Goal: Information Seeking & Learning: Learn about a topic

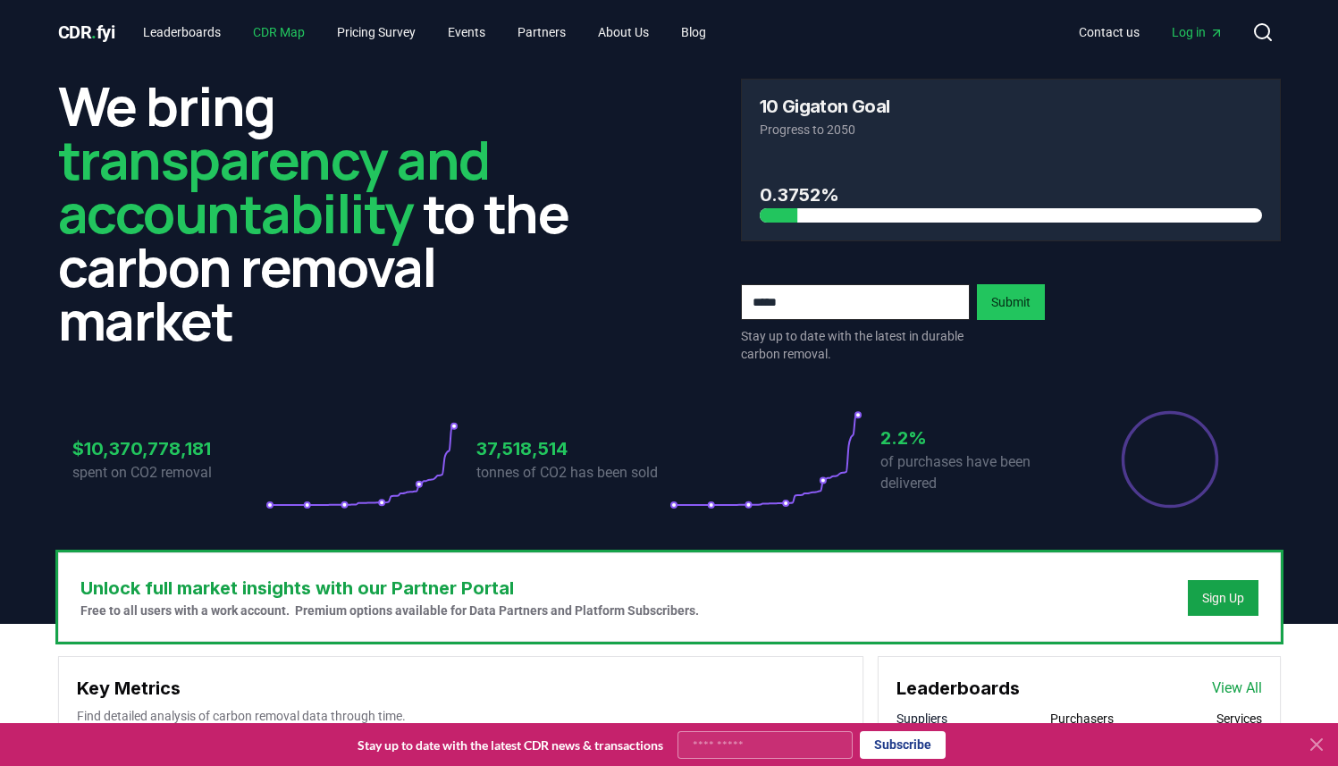
click at [288, 29] on link "CDR Map" at bounding box center [279, 32] width 80 height 32
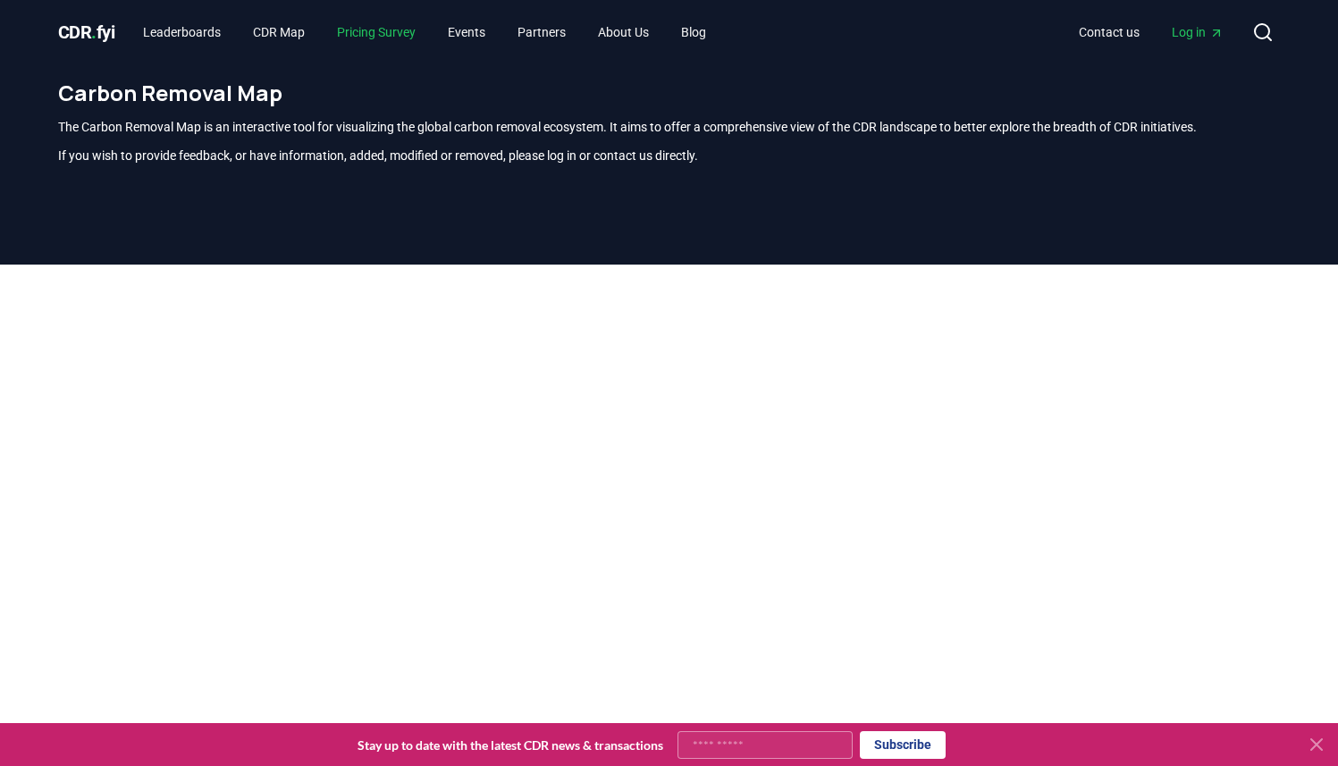
click at [373, 27] on link "Pricing Survey" at bounding box center [376, 32] width 107 height 32
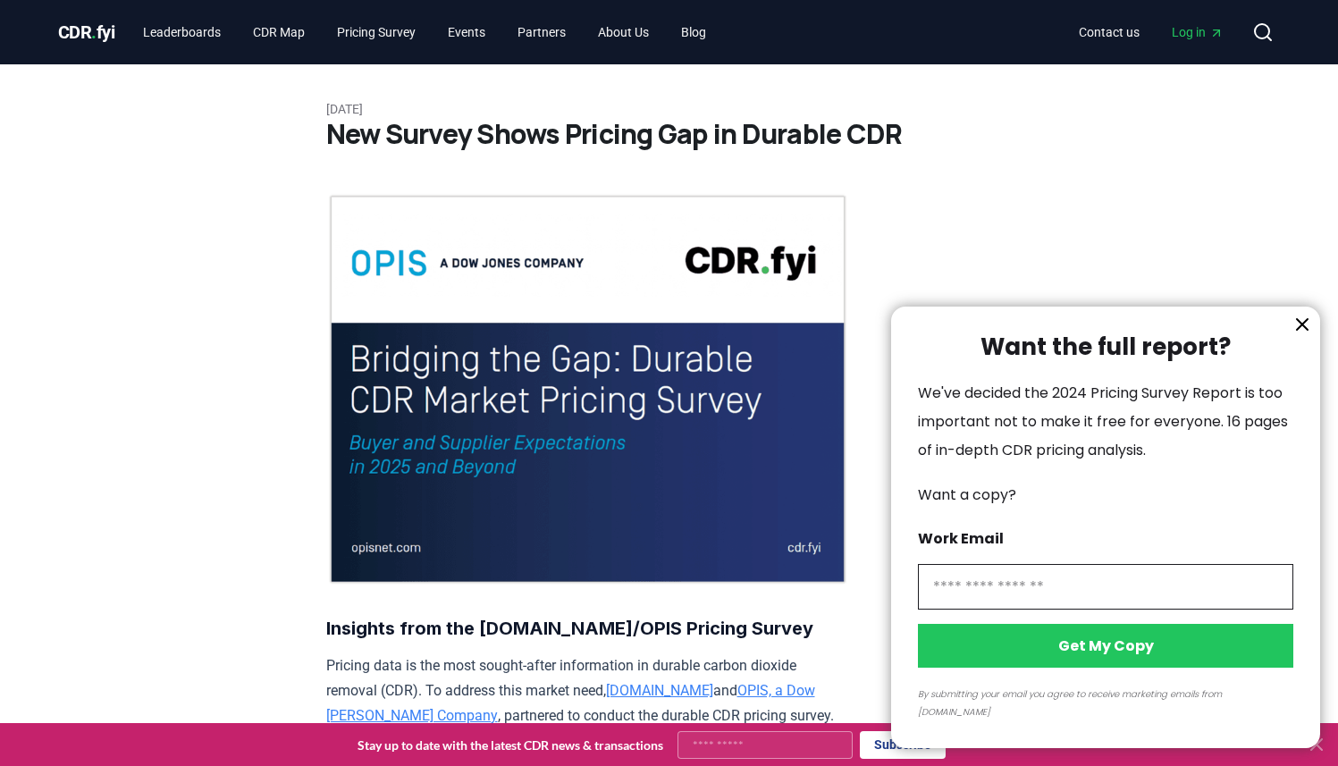
click at [96, 21] on div at bounding box center [669, 383] width 1338 height 766
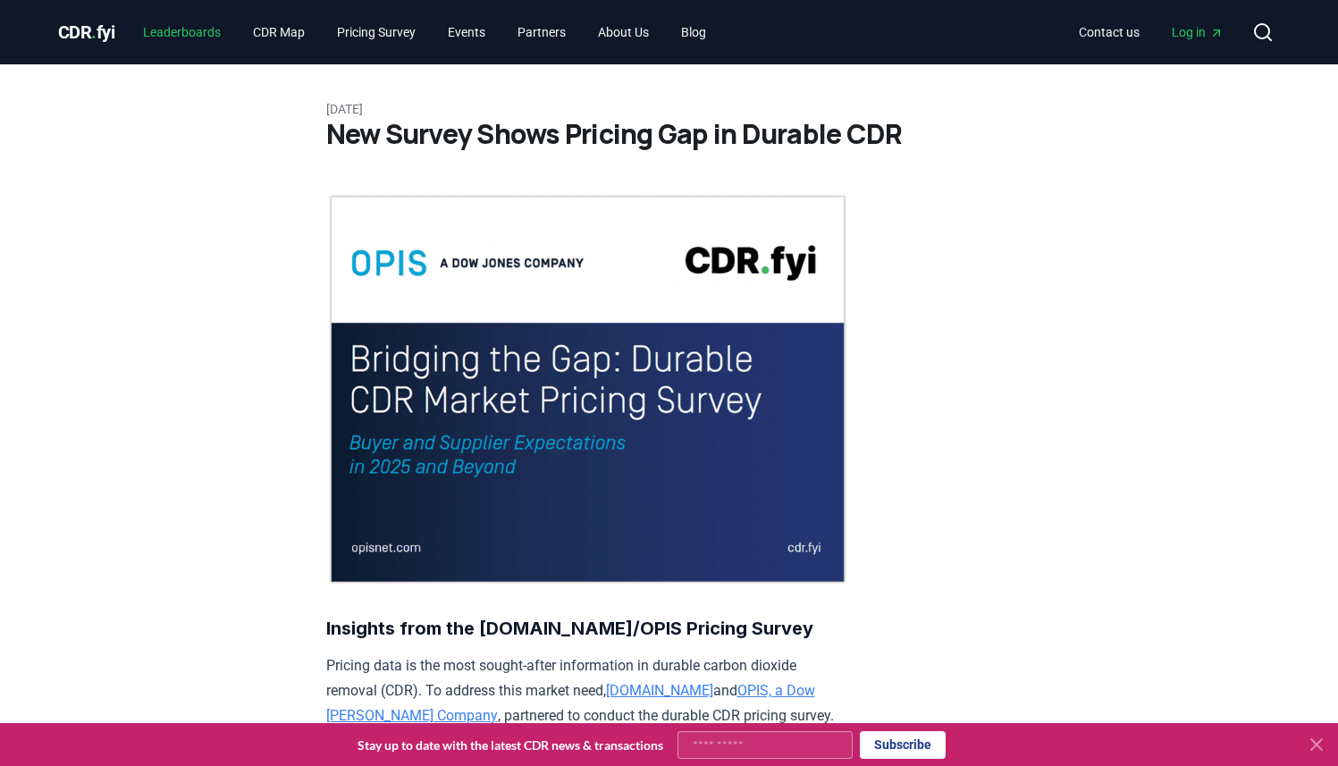
click at [182, 36] on link "Leaderboards" at bounding box center [182, 32] width 106 height 32
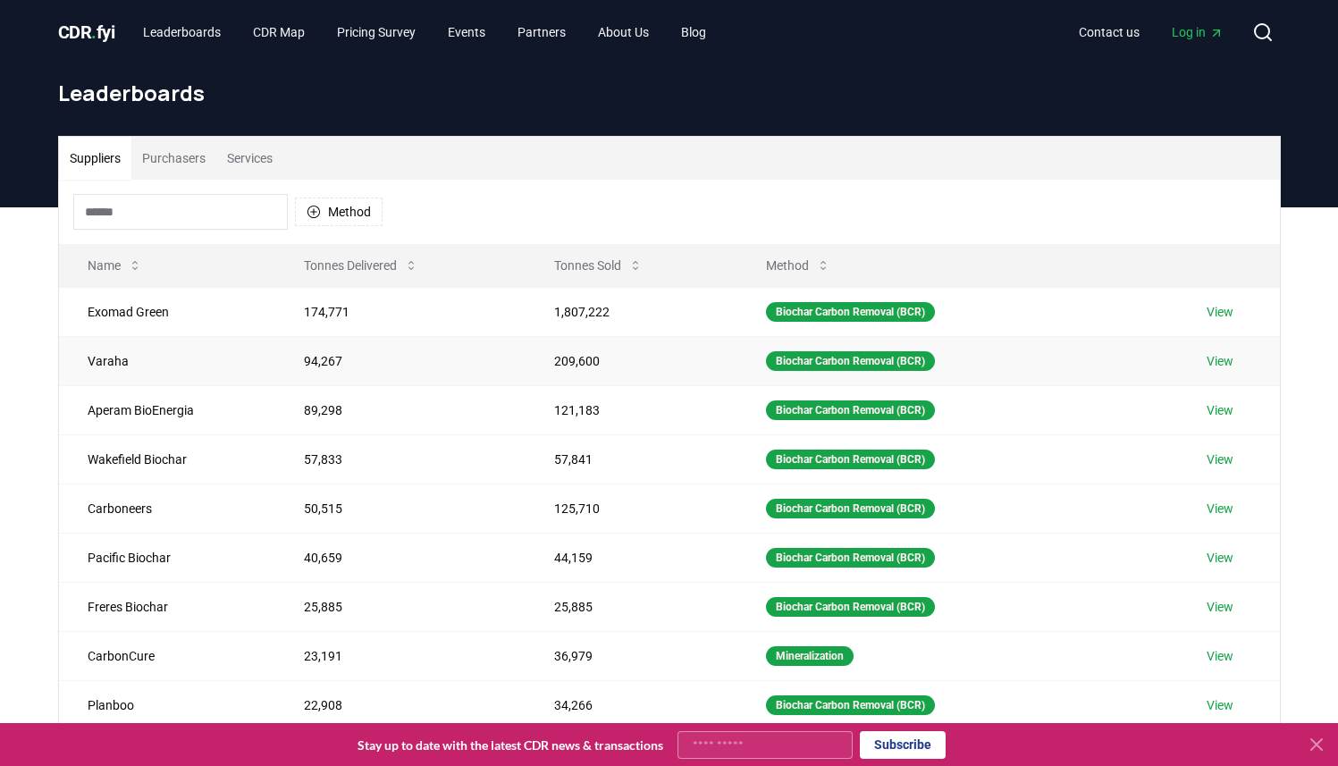
click at [1228, 358] on link "View" at bounding box center [1219, 361] width 27 height 18
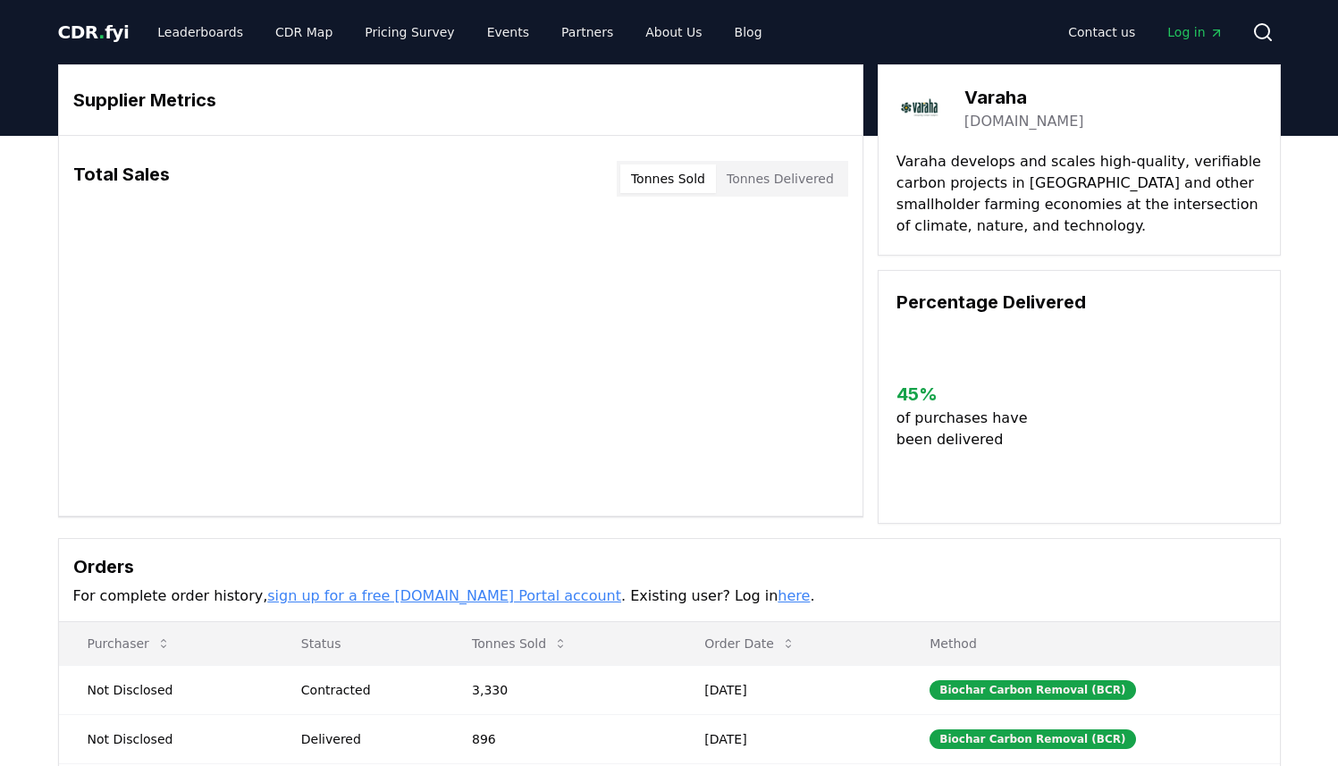
scroll to position [11, 0]
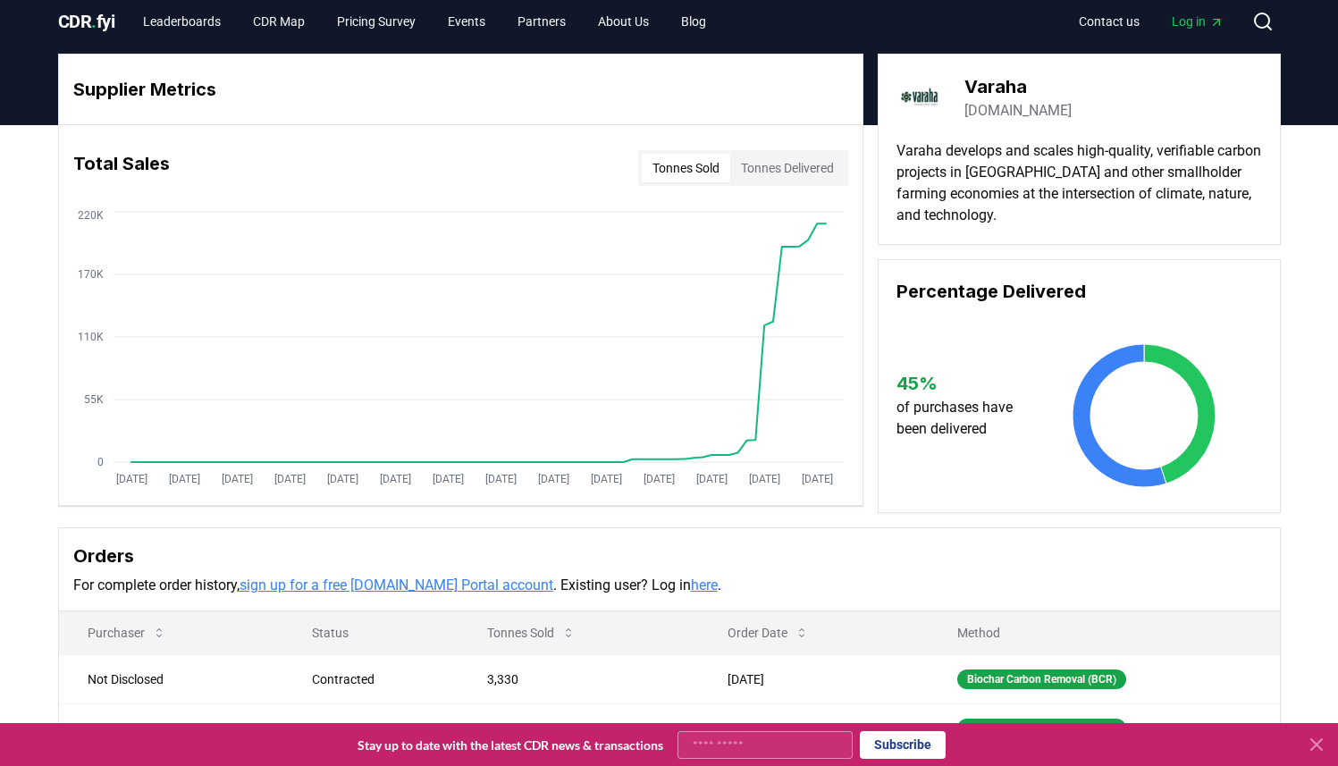
click at [692, 172] on button "Tonnes Sold" at bounding box center [686, 168] width 88 height 29
click at [783, 167] on button "Tonnes Delivered" at bounding box center [787, 168] width 114 height 29
click at [685, 179] on button "Tonnes Sold" at bounding box center [686, 168] width 88 height 29
click at [766, 179] on button "Tonnes Delivered" at bounding box center [787, 168] width 114 height 29
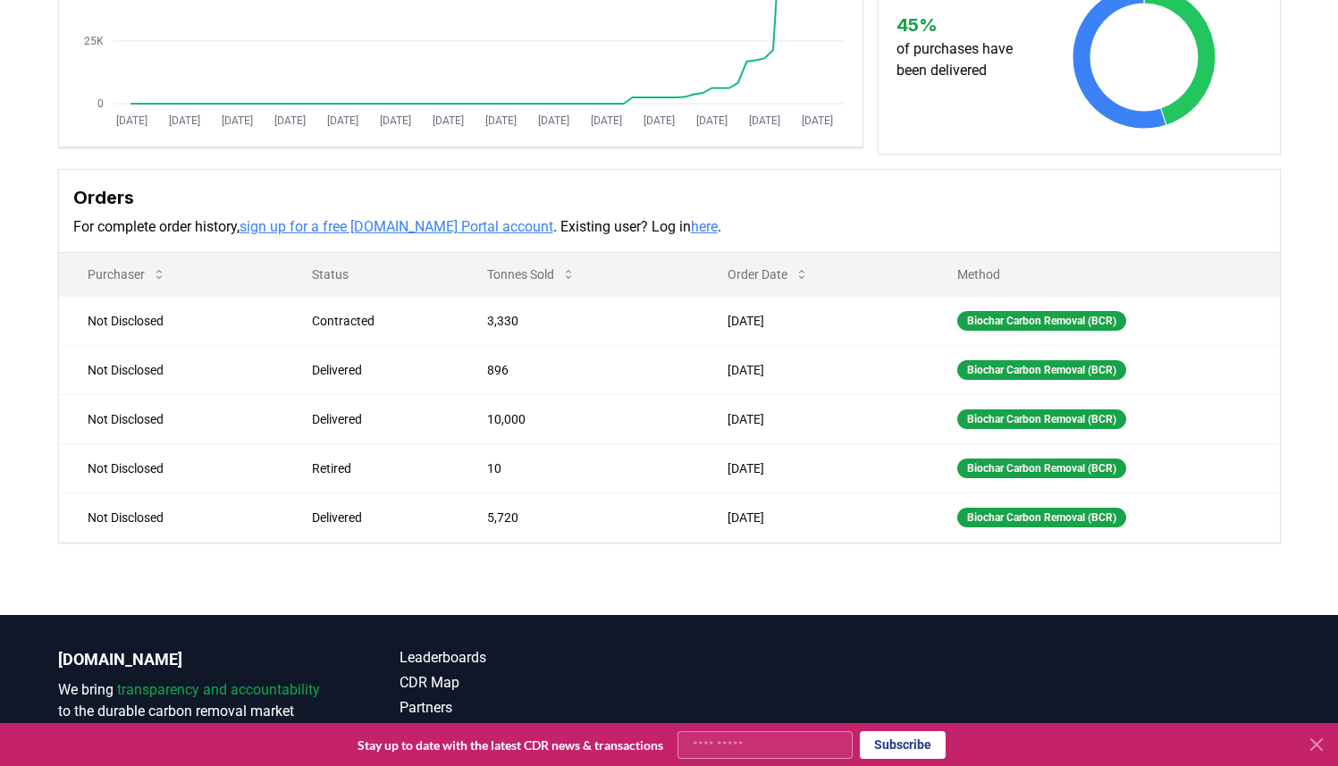
scroll to position [0, 0]
